Goal: Task Accomplishment & Management: Use online tool/utility

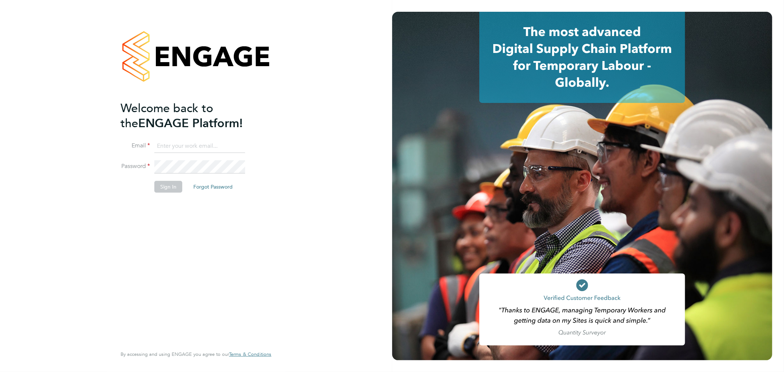
type input "info@cbwstaffingsolutions.com"
click at [325, 192] on div "Welcome back to the ENGAGE Platform! Email info@cbwstaffingsolutions.com Passwo…" at bounding box center [196, 186] width 392 height 372
click at [167, 195] on li "Sign In Forgot Password" at bounding box center [192, 190] width 143 height 19
click at [167, 194] on li "Sign In Forgot Password" at bounding box center [192, 190] width 143 height 19
click at [167, 191] on button "Sign In" at bounding box center [168, 187] width 28 height 12
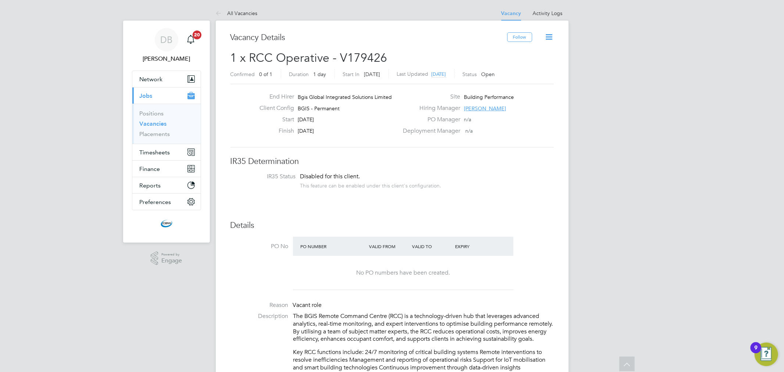
drag, startPoint x: 547, startPoint y: 263, endPoint x: 546, endPoint y: 87, distance: 175.8
click at [481, 104] on div "Site Building Performance" at bounding box center [478, 98] width 158 height 11
click at [481, 111] on span "[PERSON_NAME]" at bounding box center [485, 108] width 42 height 7
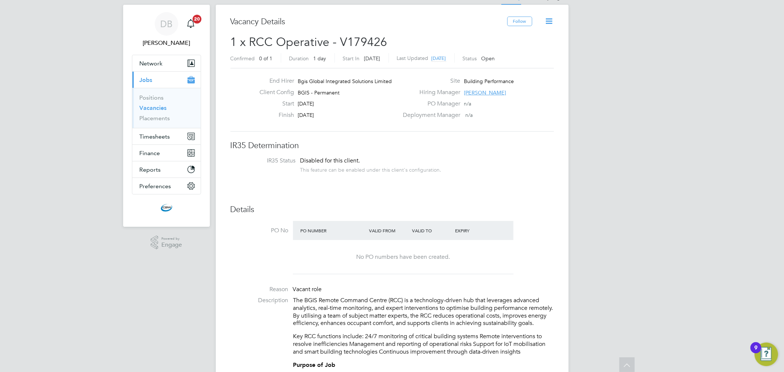
scroll to position [0, 0]
